Goal: Ask a question

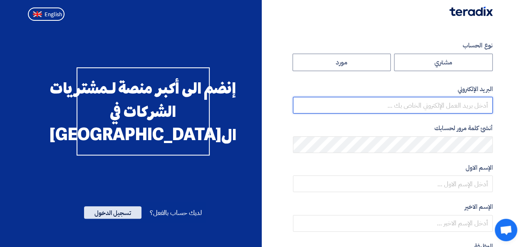
type input "[EMAIL_ADDRESS][PERSON_NAME][DOMAIN_NAME]"
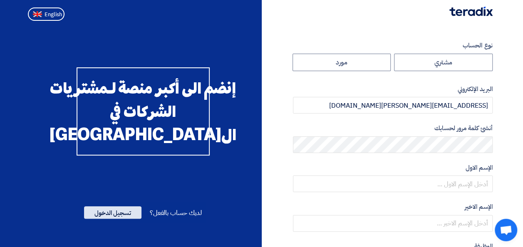
click at [117, 219] on span "تسجيل الدخول" at bounding box center [112, 212] width 57 height 12
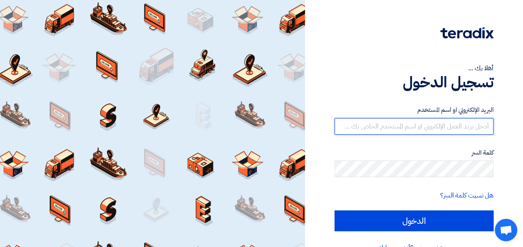
type input "reem.kamal@pcs-comp.com"
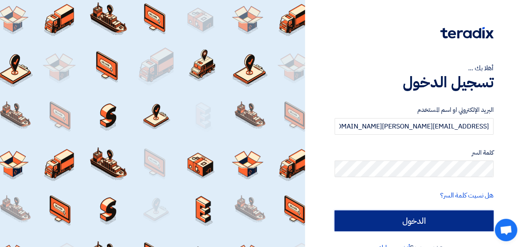
click at [378, 223] on input "الدخول" at bounding box center [414, 221] width 159 height 21
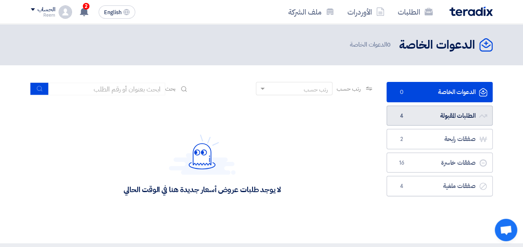
click at [433, 112] on link "الطلبات المقبولة الطلبات المقبولة 4" at bounding box center [440, 116] width 106 height 20
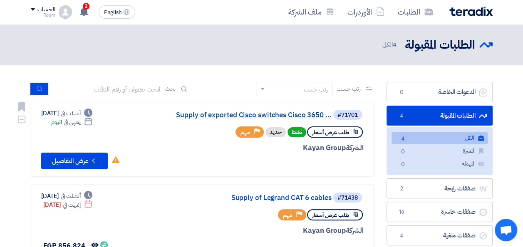
click at [216, 117] on link "Supply of exported Cisco switches Cisco 3650 ..." at bounding box center [248, 115] width 167 height 7
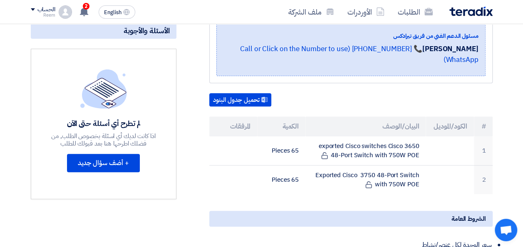
scroll to position [217, 0]
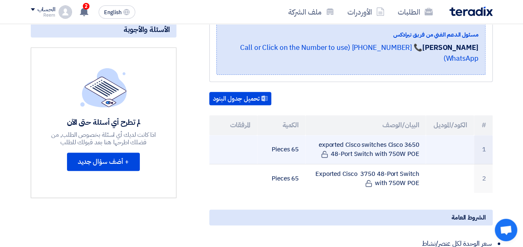
click at [357, 136] on td "exported Cisco switches Cisco 3650 48-Port Switch with 750W POE" at bounding box center [366, 149] width 120 height 29
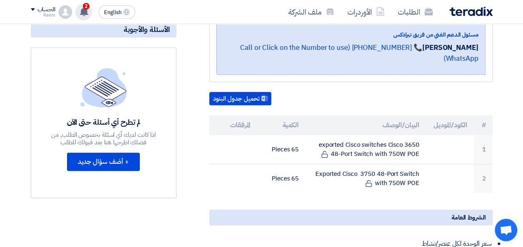
click at [89, 11] on div "2 قام بتعديل علي طلبه Supply of exported Cisco switches Cisco 3650 48-Port Swit…" at bounding box center [83, 12] width 17 height 17
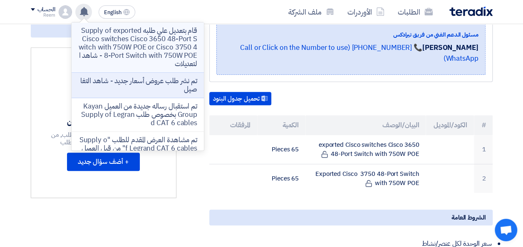
click at [151, 42] on p "قام بتعديل علي طلبه Supply of exported Cisco switches Cisco 3650 48-Port Switch…" at bounding box center [137, 48] width 119 height 42
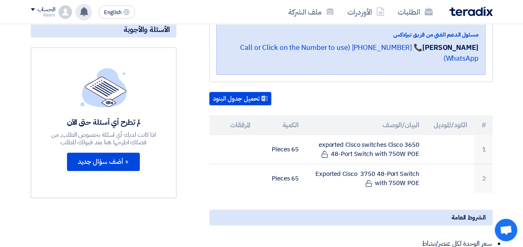
click at [67, 12] on img at bounding box center [65, 11] width 13 height 13
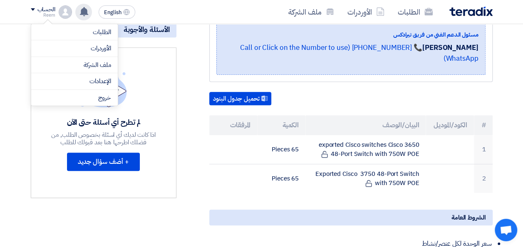
click at [65, 12] on img at bounding box center [65, 11] width 13 height 13
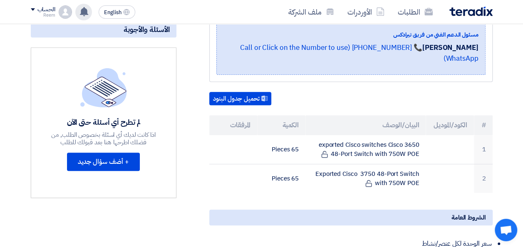
click at [90, 12] on div "قام بتعديل علي طلبه Supply of exported Cisco switches Cisco 3650 48-Port Switch…" at bounding box center [83, 12] width 17 height 17
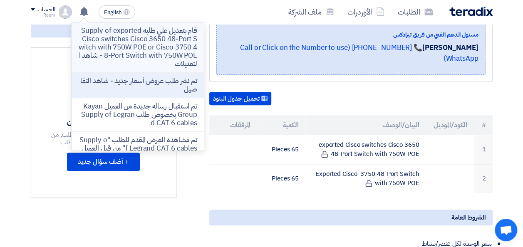
click at [147, 44] on p "قام بتعديل علي طلبه Supply of exported Cisco switches Cisco 3650 48-Port Switch…" at bounding box center [137, 48] width 119 height 42
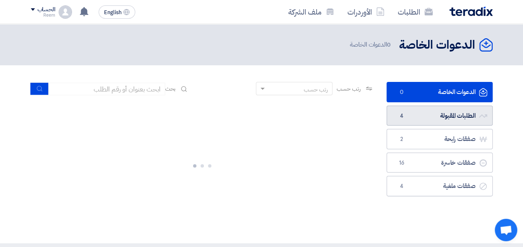
click at [438, 113] on link "الطلبات المقبولة الطلبات المقبولة 4" at bounding box center [440, 116] width 106 height 20
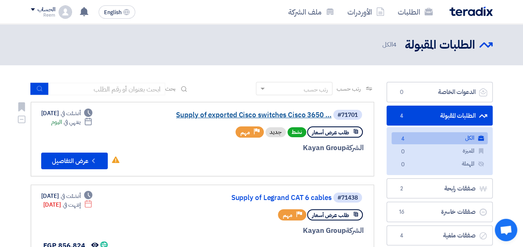
click at [240, 115] on link "Supply of exported Cisco switches Cisco 3650 ..." at bounding box center [248, 115] width 167 height 7
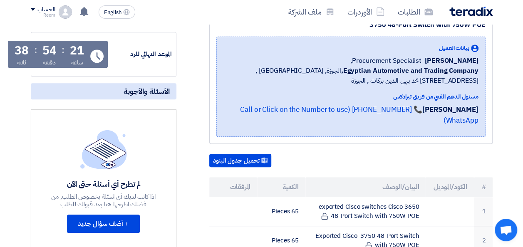
scroll to position [187, 0]
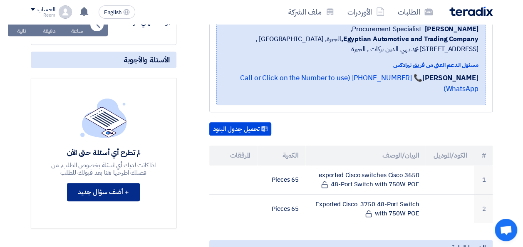
click at [94, 194] on button "+ أضف سؤال جديد" at bounding box center [103, 192] width 73 height 18
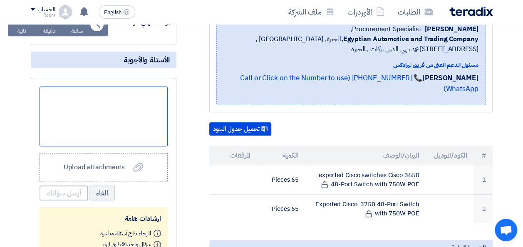
click at [158, 96] on div at bounding box center [104, 117] width 128 height 60
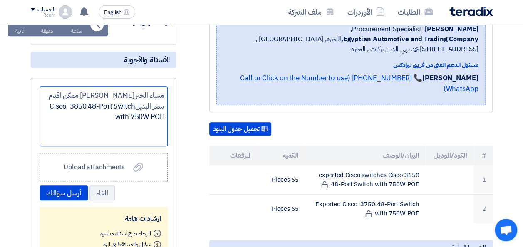
click at [129, 117] on span "Cisco 3850 48-Port Switch with 750W POE" at bounding box center [107, 111] width 114 height 21
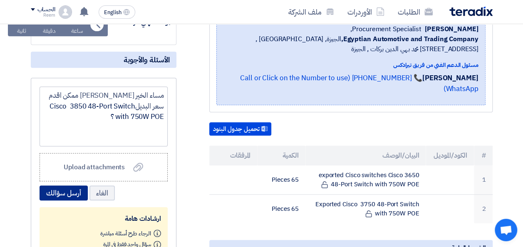
click at [76, 191] on button "أرسل سؤالك" at bounding box center [64, 193] width 48 height 15
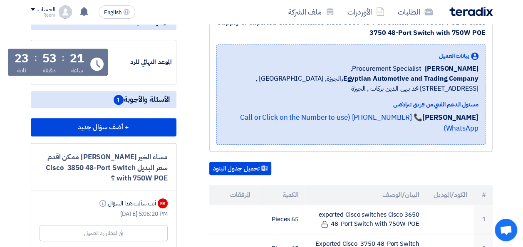
scroll to position [0, 0]
